Goal: Task Accomplishment & Management: Complete application form

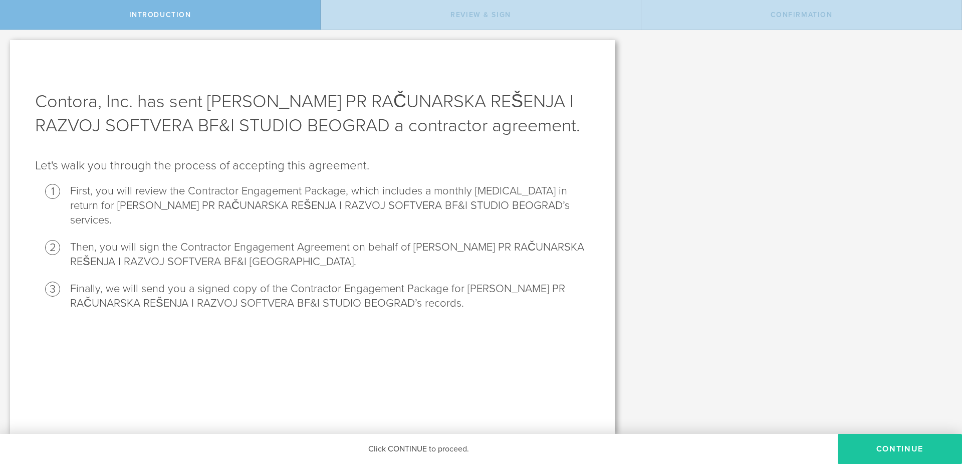
click at [891, 452] on button "Continue" at bounding box center [900, 449] width 124 height 30
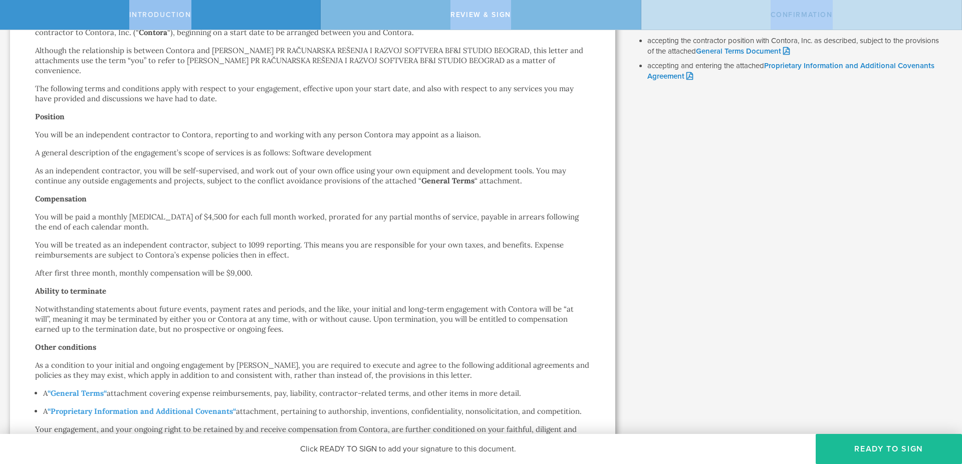
scroll to position [497, 0]
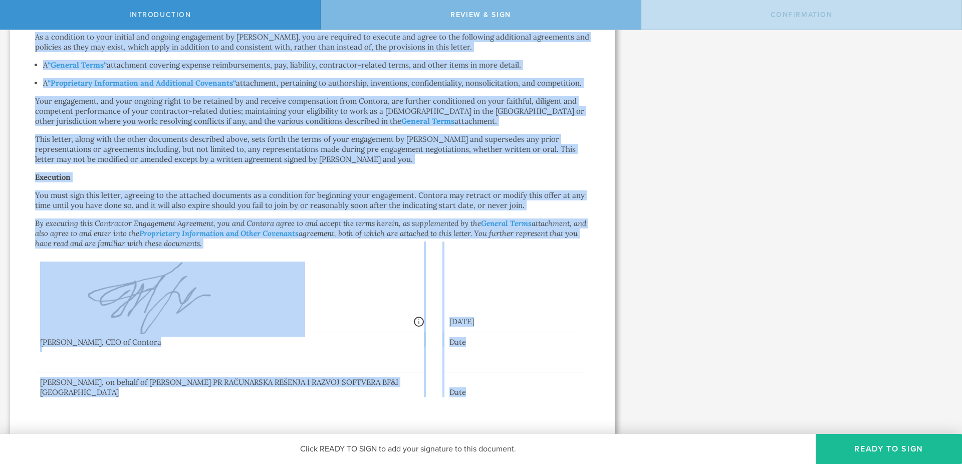
drag, startPoint x: 219, startPoint y: 78, endPoint x: 481, endPoint y: 429, distance: 437.9
copy div "Loremipsum Dolorsitam Consectet Adipi Elitse DOEIU TEMPOR IN UTLABOREET DOLOREM…"
click at [397, 196] on p "You must sign this letter, agreeing to the attached documents as a condition fo…" at bounding box center [312, 200] width 555 height 20
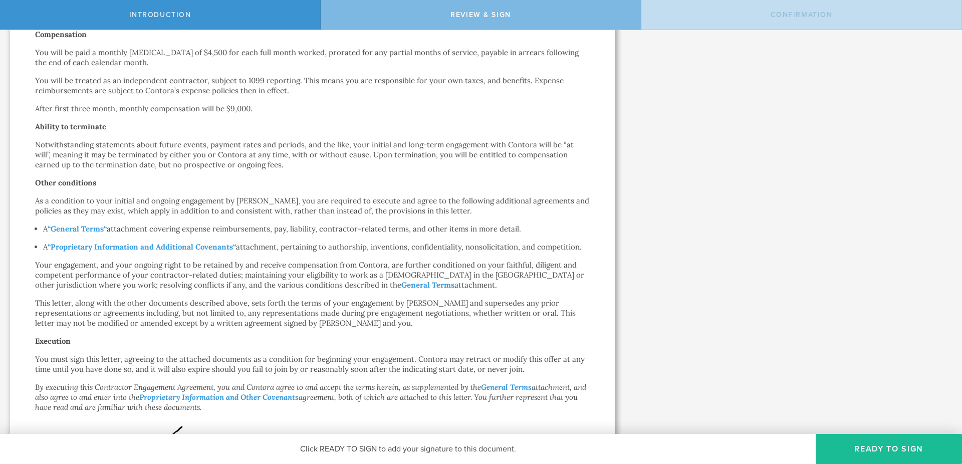
scroll to position [340, 0]
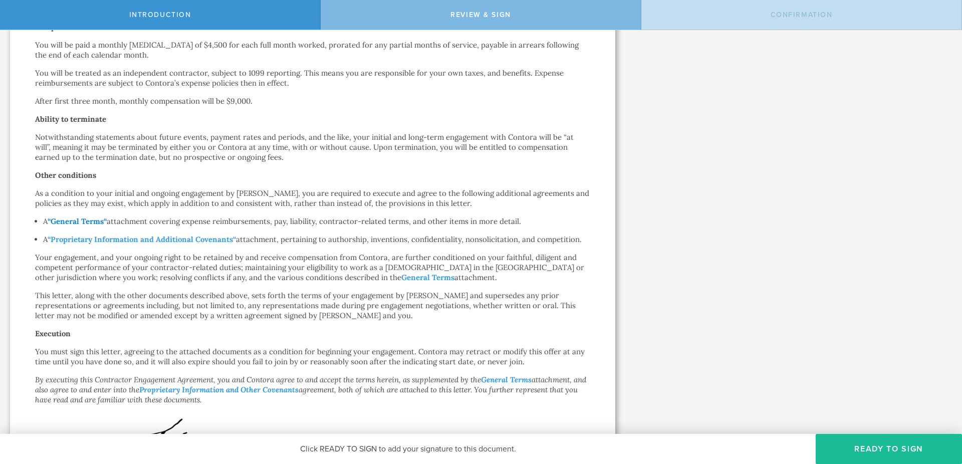
click at [93, 222] on strong "General Terms" at bounding box center [77, 221] width 53 height 10
click at [188, 237] on strong "Proprietary Information and Additional Covenants" at bounding box center [142, 240] width 182 height 10
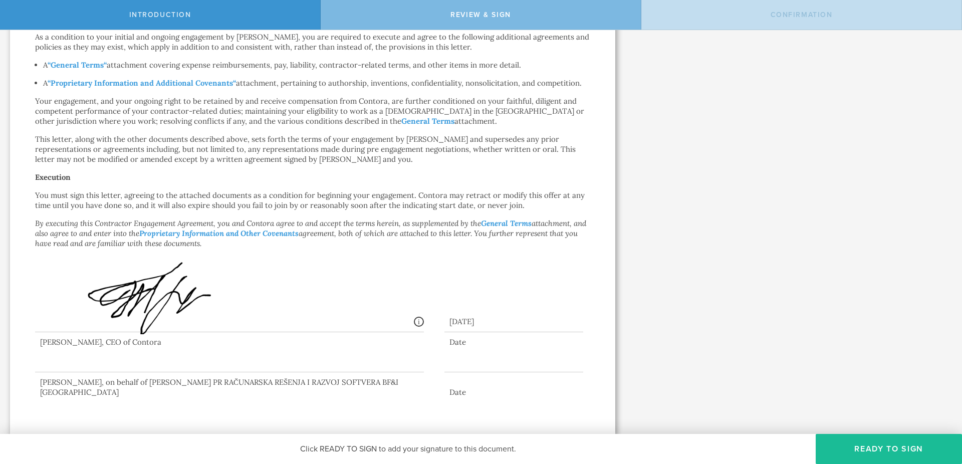
scroll to position [181, 0]
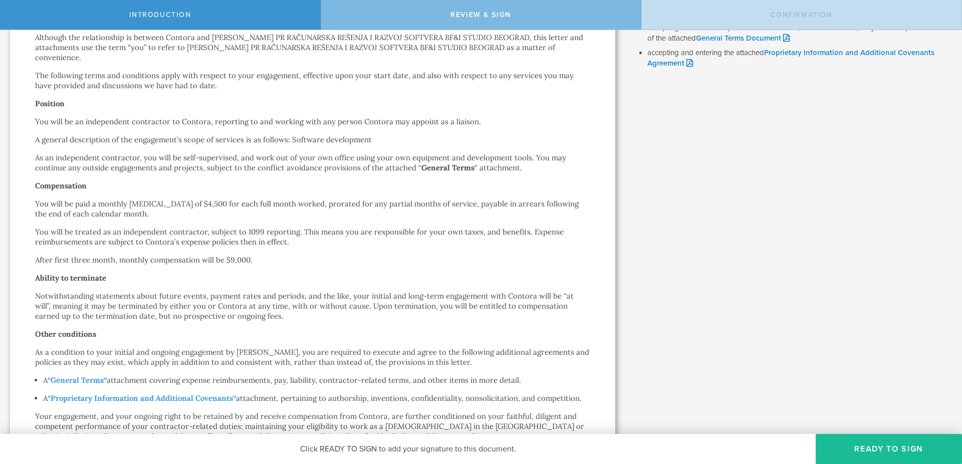
click at [100, 246] on p "You will be treated as an independent contractor, subject to 1099 reporting. Th…" at bounding box center [312, 237] width 555 height 20
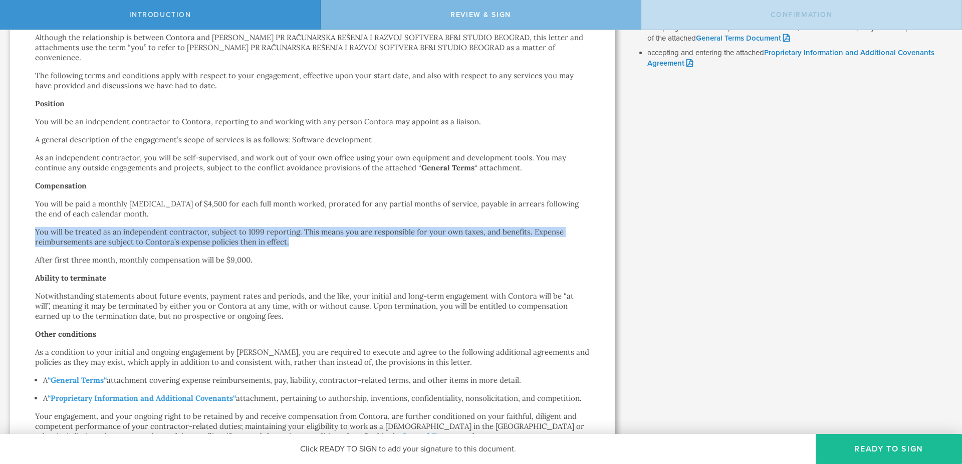
drag, startPoint x: 290, startPoint y: 241, endPoint x: 28, endPoint y: 233, distance: 261.7
click at [28, 233] on div "Contractor Engagement Agreement [PERSON_NAME] [PERSON_NAME] PR RAČUNARSKA REŠEN…" at bounding box center [312, 305] width 605 height 892
copy p "You will be treated as an independent contractor, subject to 1099 reporting. Th…"
